Goal: Information Seeking & Learning: Learn about a topic

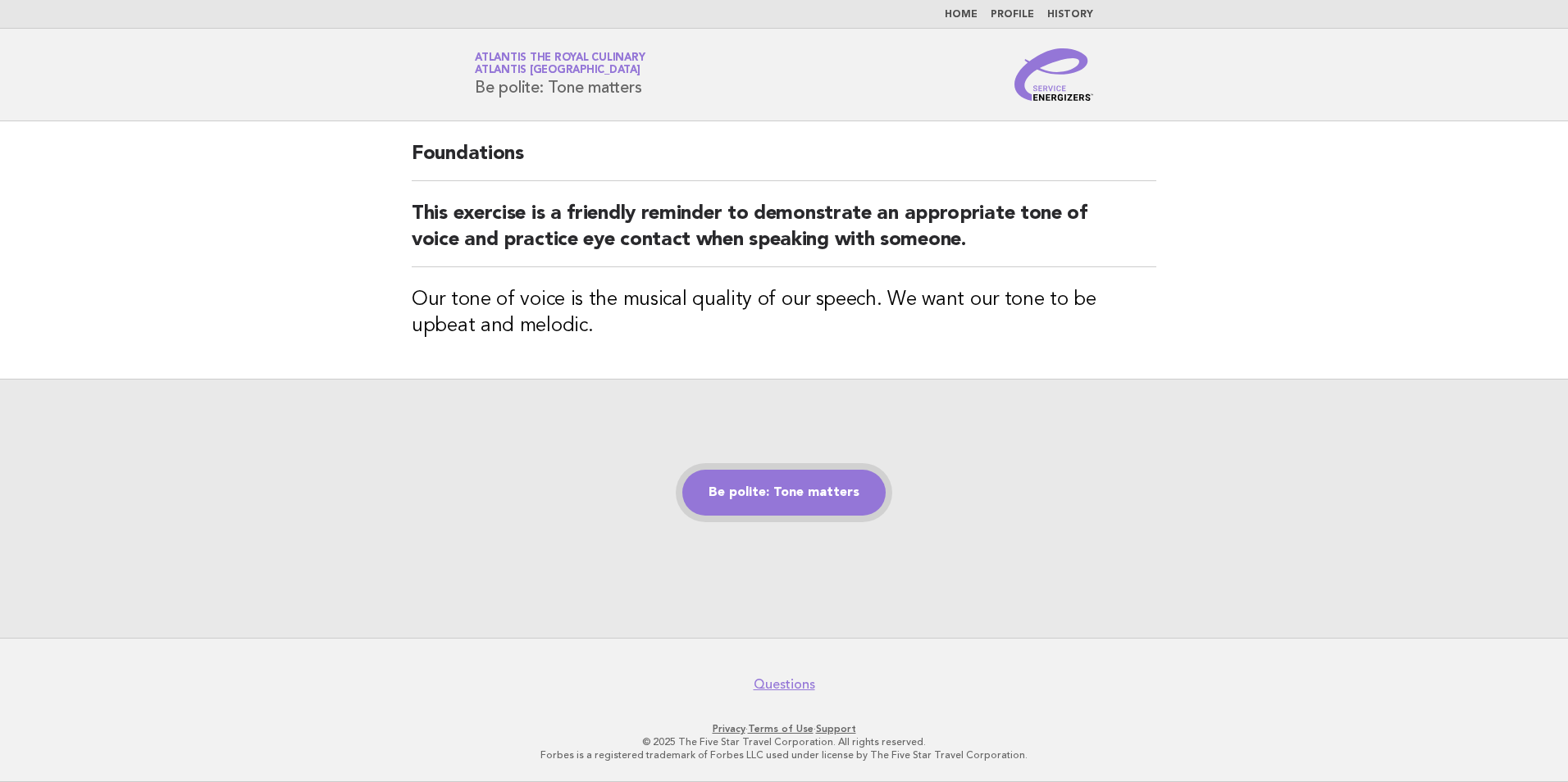
click at [797, 493] on link "Be polite: Tone matters" at bounding box center [784, 493] width 203 height 46
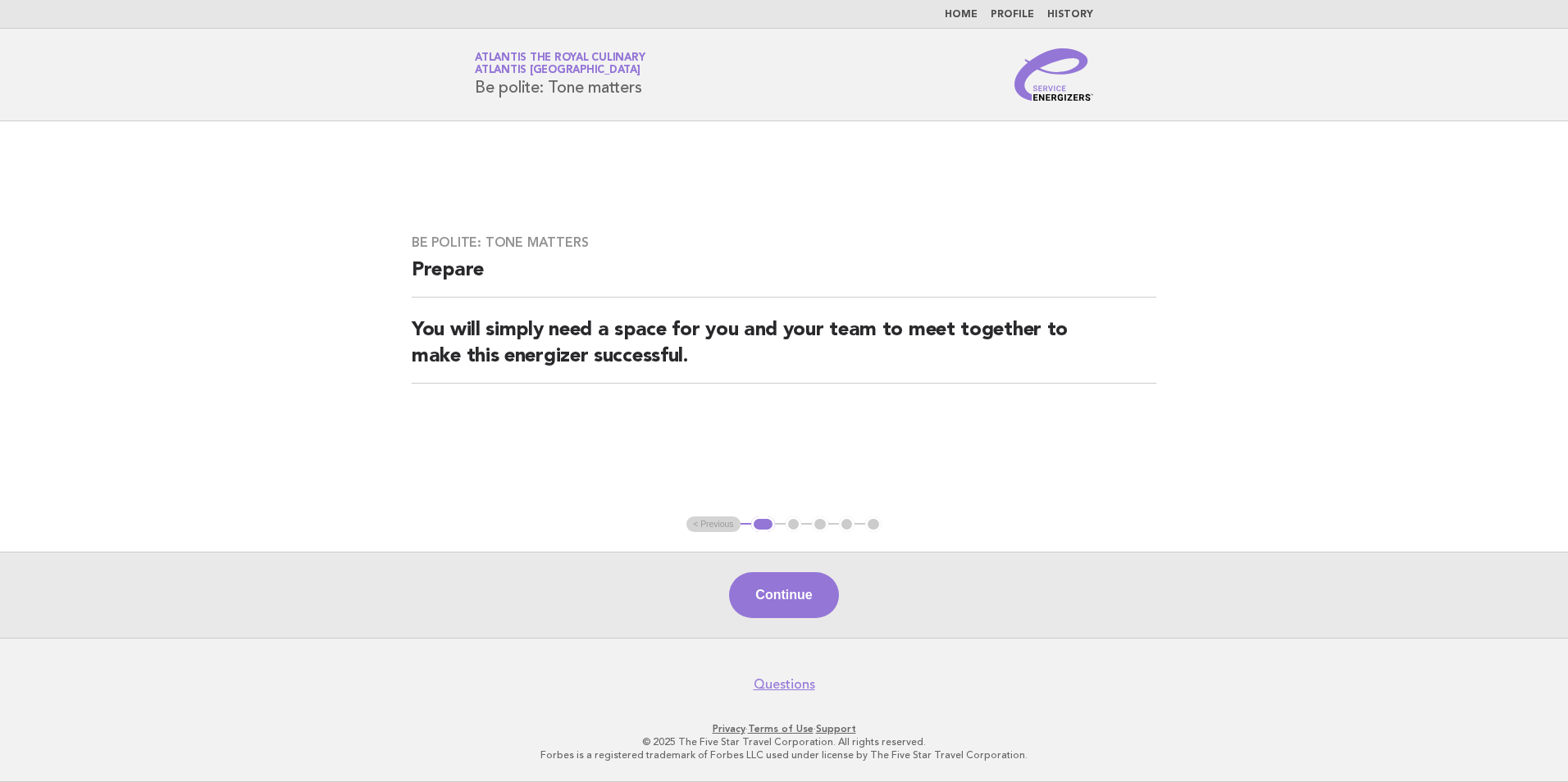
click at [779, 572] on div "Continue" at bounding box center [784, 595] width 1568 height 86
click at [779, 585] on button "Continue" at bounding box center [784, 594] width 109 height 46
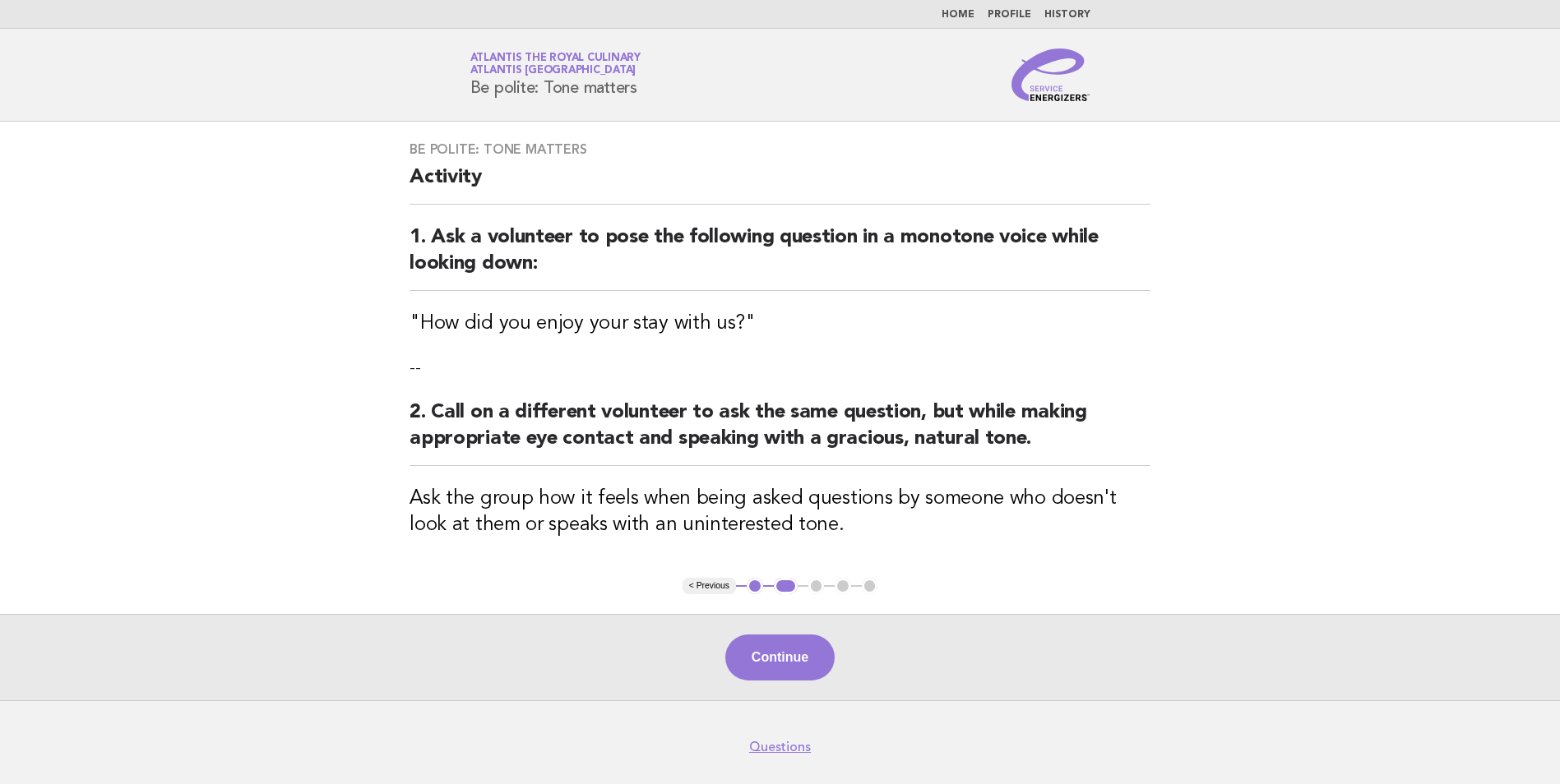
click at [784, 653] on button "Continue" at bounding box center [780, 658] width 109 height 46
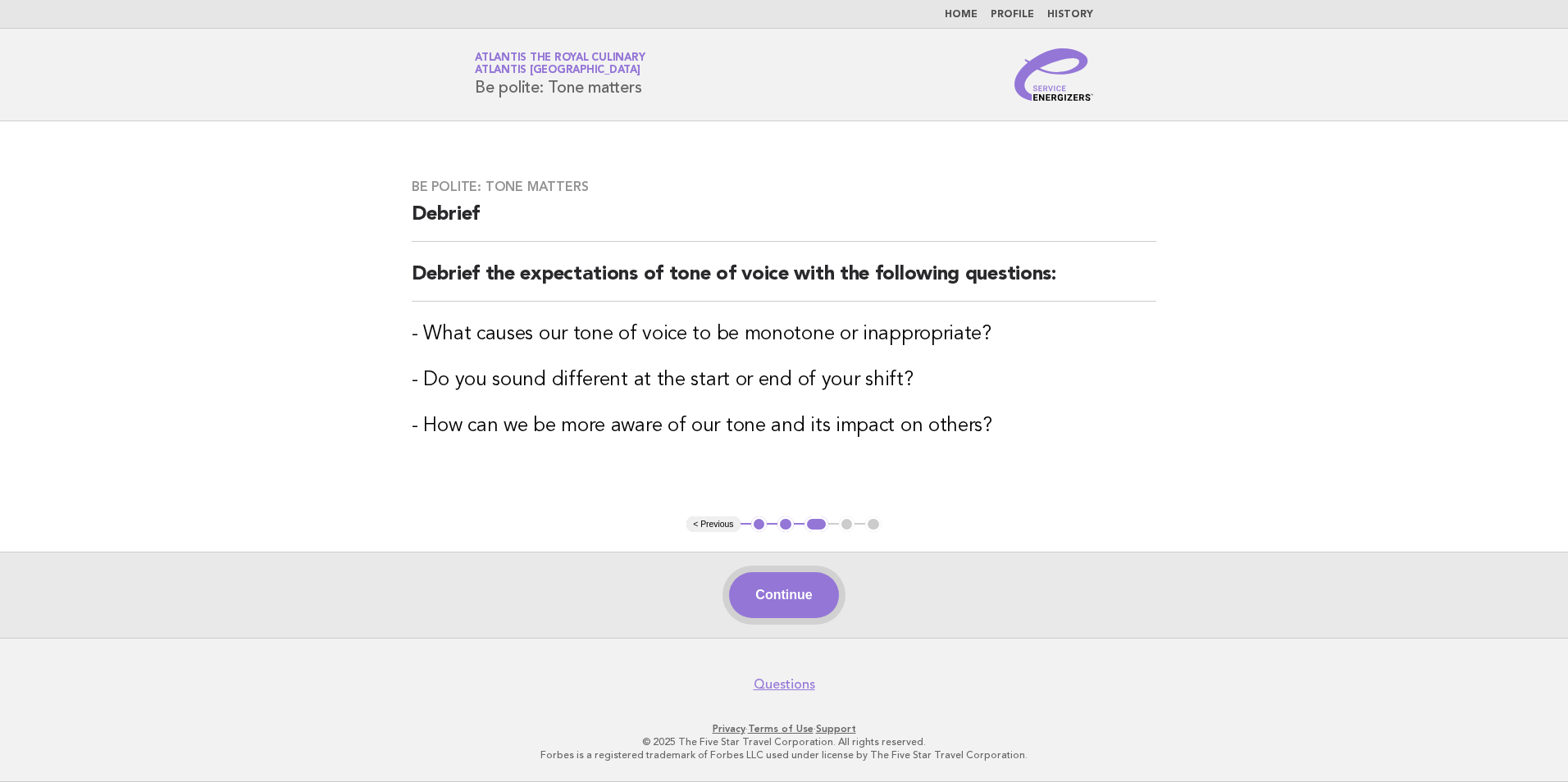
click at [745, 591] on button "Continue" at bounding box center [784, 594] width 109 height 46
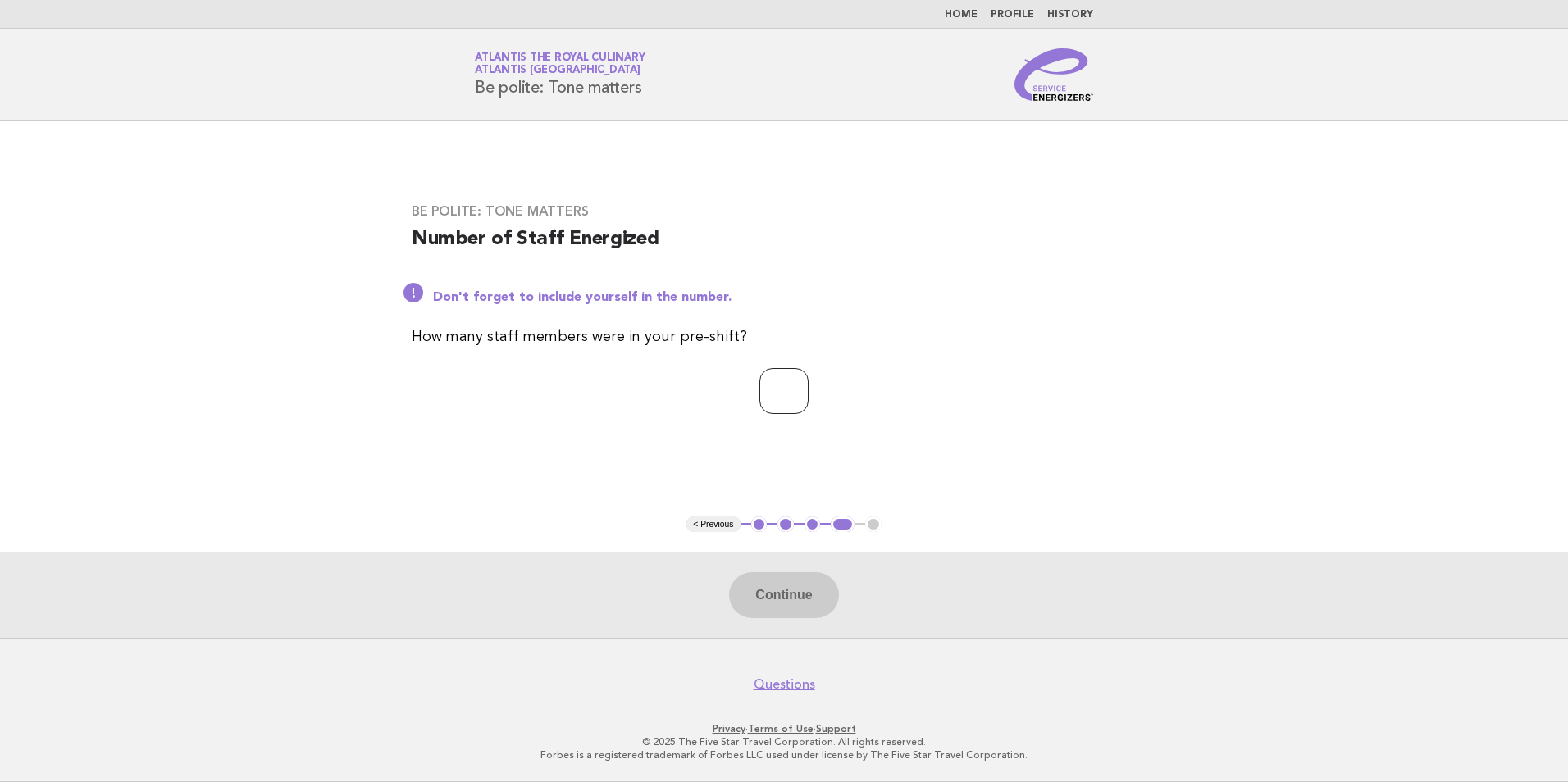
click at [759, 388] on input "number" at bounding box center [784, 391] width 49 height 46
type input "*"
click at [756, 589] on button "Continue" at bounding box center [784, 594] width 109 height 46
